Goal: Use online tool/utility: Utilize a website feature to perform a specific function

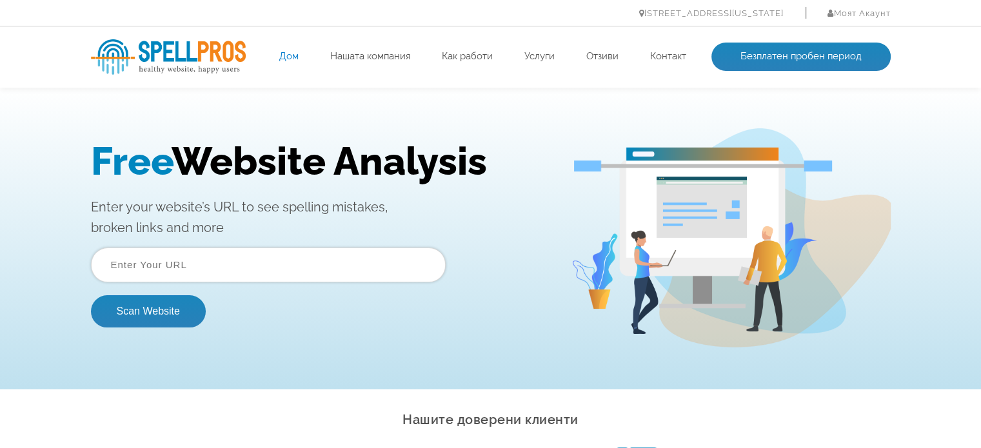
click at [213, 268] on input "text" at bounding box center [268, 265] width 355 height 35
type input "[DOMAIN_NAME]"
click at [160, 311] on button "Scan Website" at bounding box center [148, 311] width 115 height 32
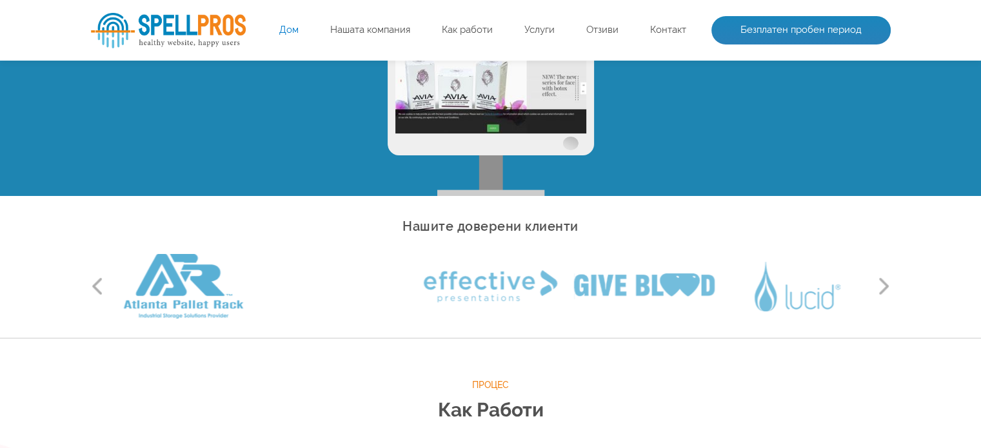
scroll to position [129, 0]
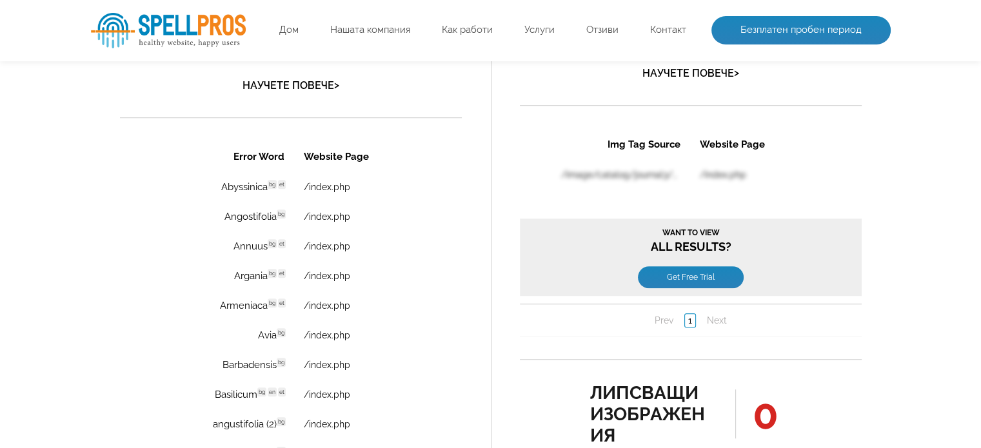
scroll to position [930, 0]
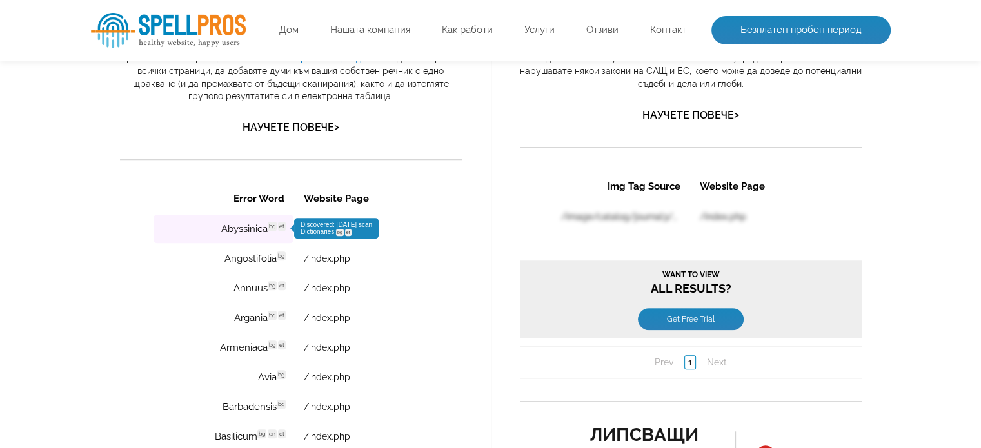
click at [236, 226] on td "Abyssinica bg et Discovered: 09-15-2025 scan Dictionaries: bg et" at bounding box center [223, 229] width 140 height 28
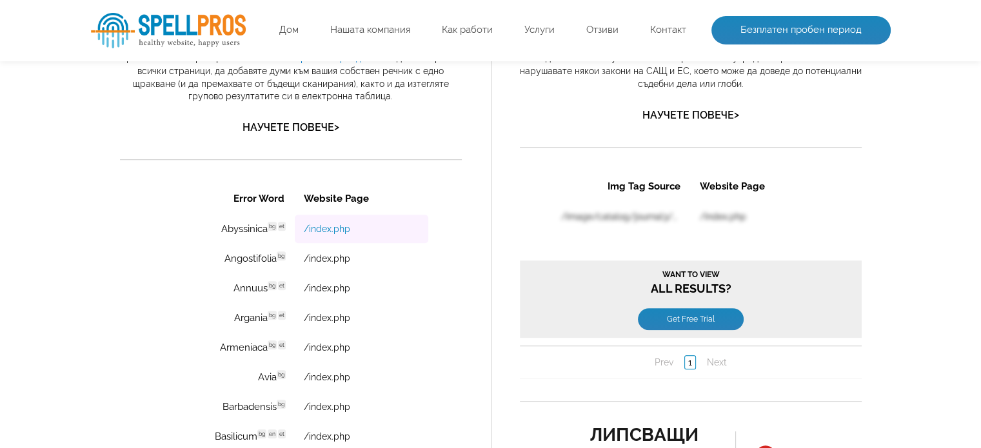
click at [335, 228] on link "/index.php" at bounding box center [326, 229] width 46 height 10
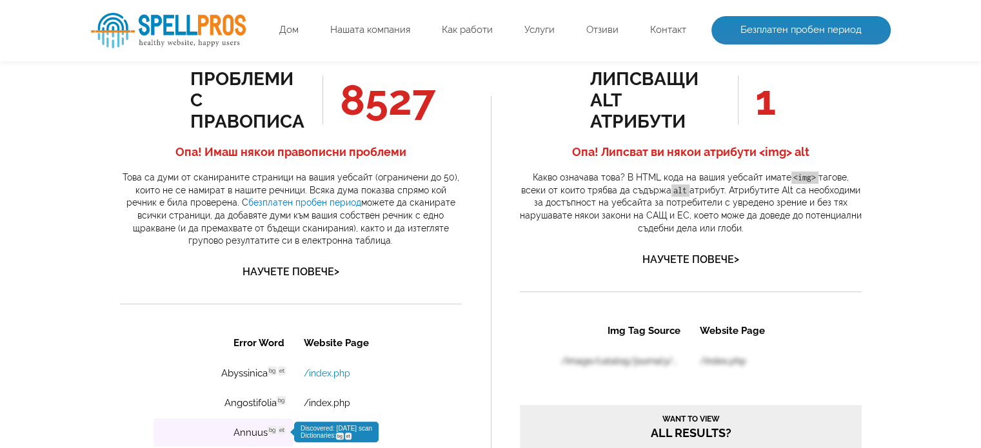
scroll to position [736, 0]
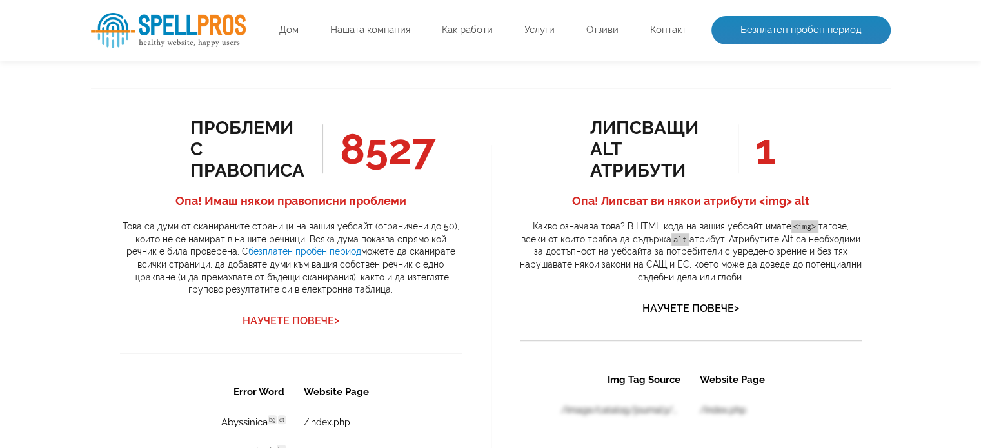
click at [317, 317] on font "Научете повече" at bounding box center [288, 321] width 92 height 12
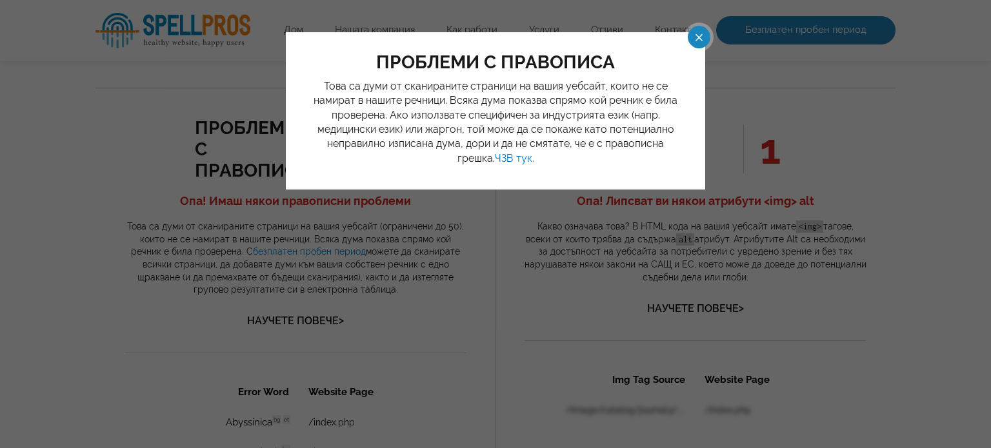
click at [698, 30] on span at bounding box center [687, 37] width 23 height 23
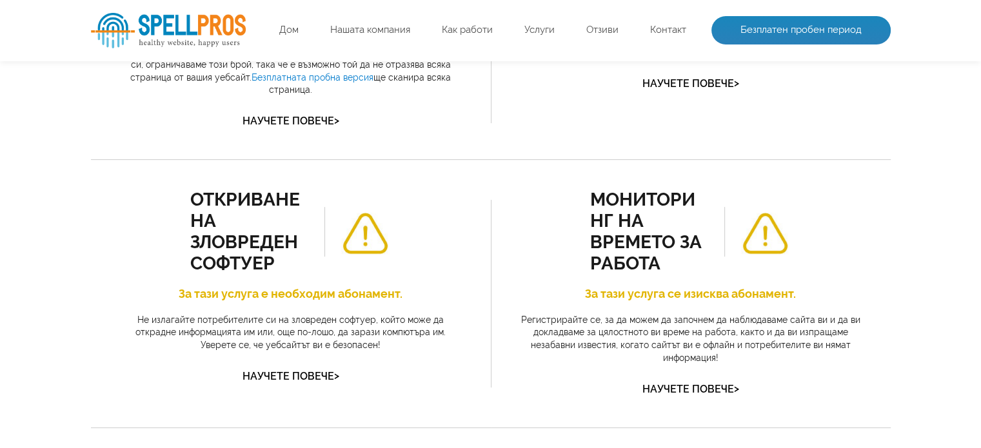
scroll to position [92, 0]
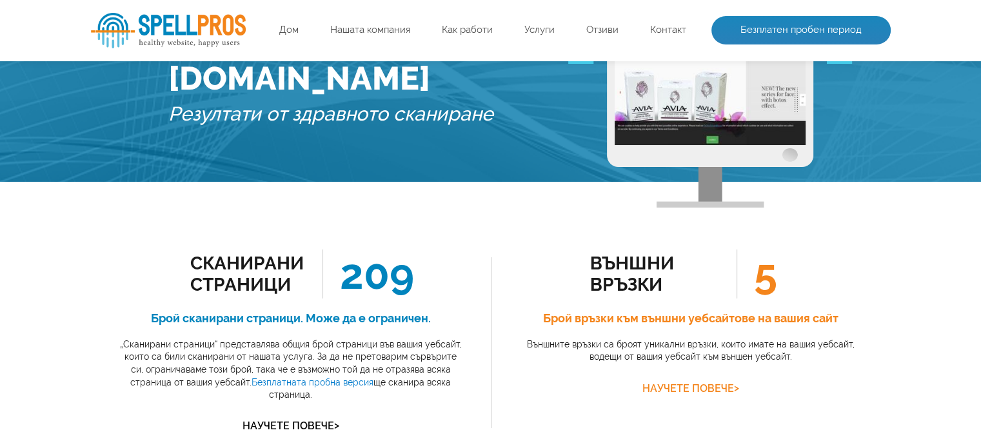
click at [689, 389] on font "Научете повече" at bounding box center [688, 388] width 92 height 12
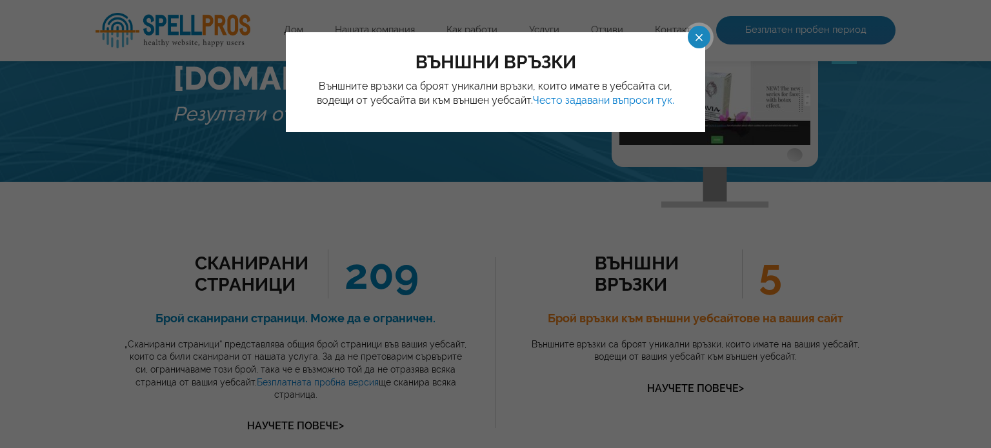
click at [680, 41] on span at bounding box center [687, 37] width 23 height 23
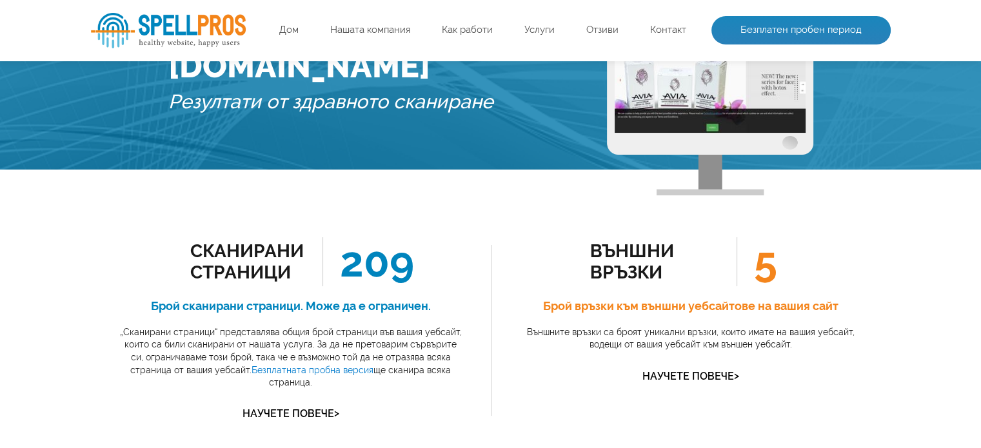
scroll to position [156, 0]
